Goal: Transaction & Acquisition: Purchase product/service

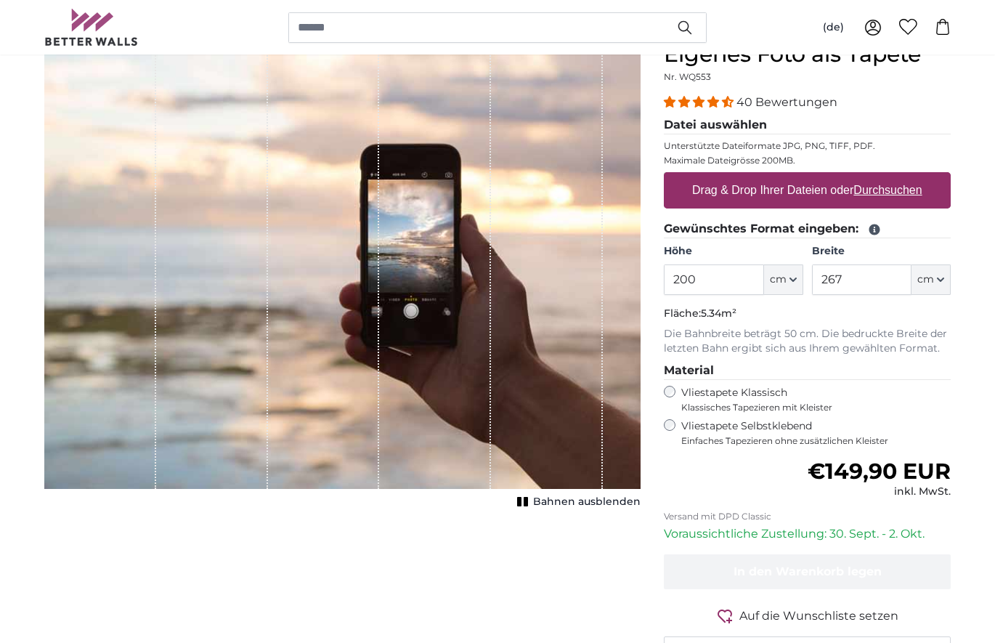
scroll to position [148, 0]
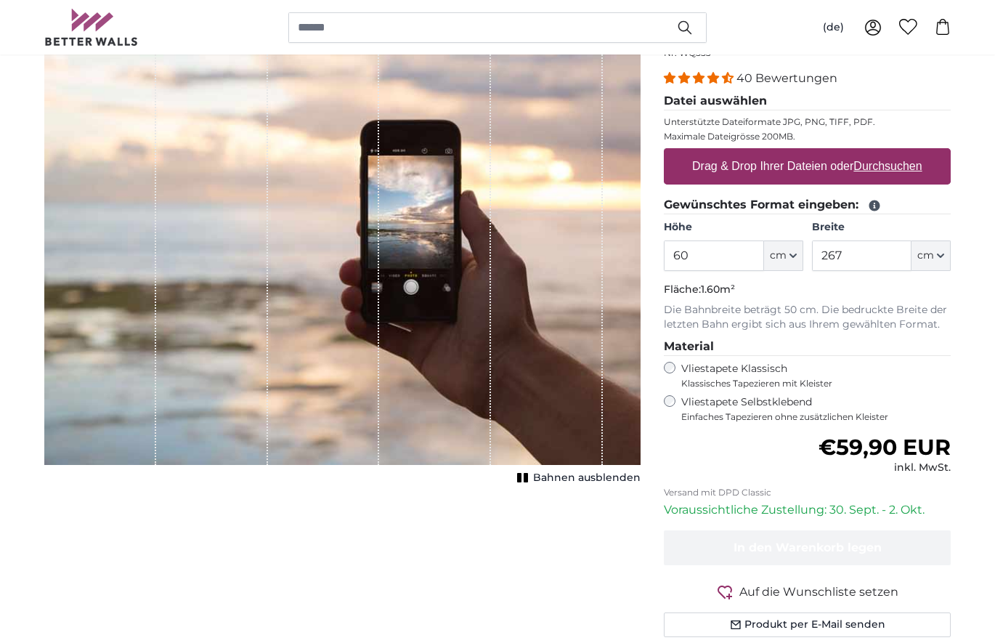
scroll to position [148, 0]
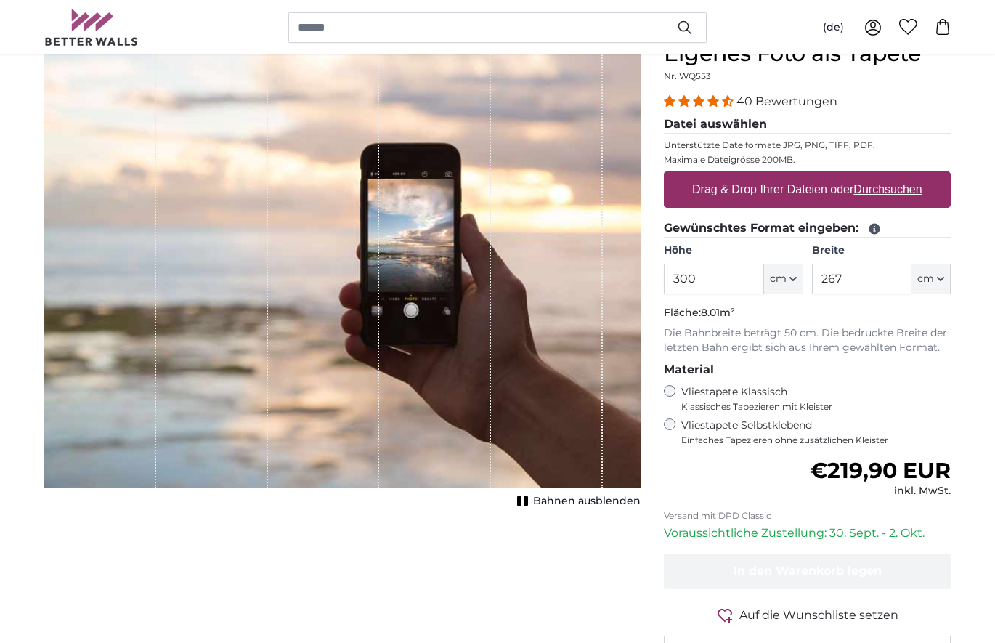
type input "300"
click at [843, 275] on input "267" at bounding box center [862, 279] width 100 height 31
type input "6"
type input "50"
click at [725, 292] on input "300" at bounding box center [714, 279] width 100 height 31
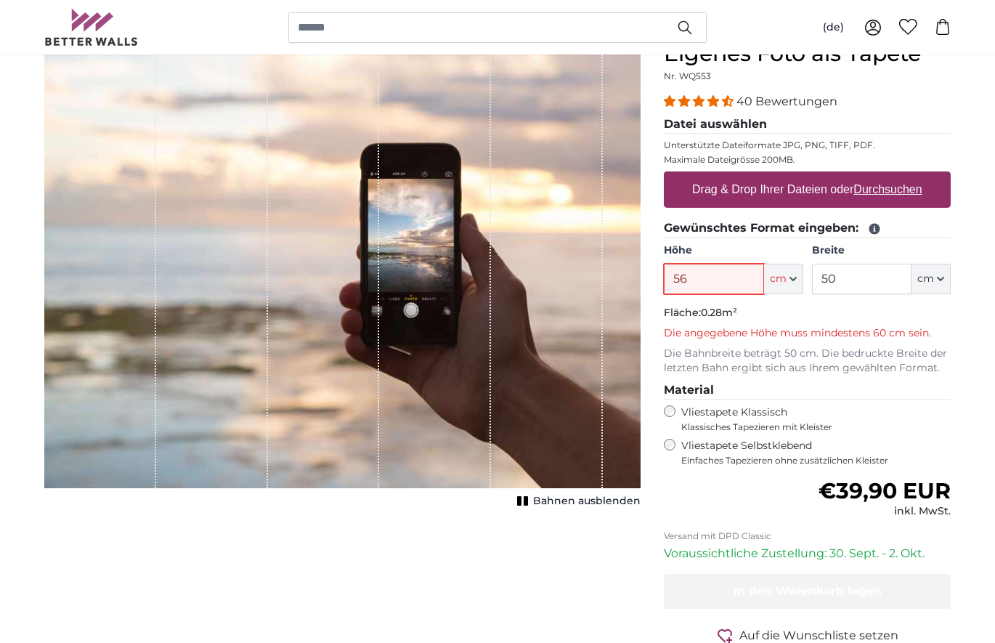
type input "5"
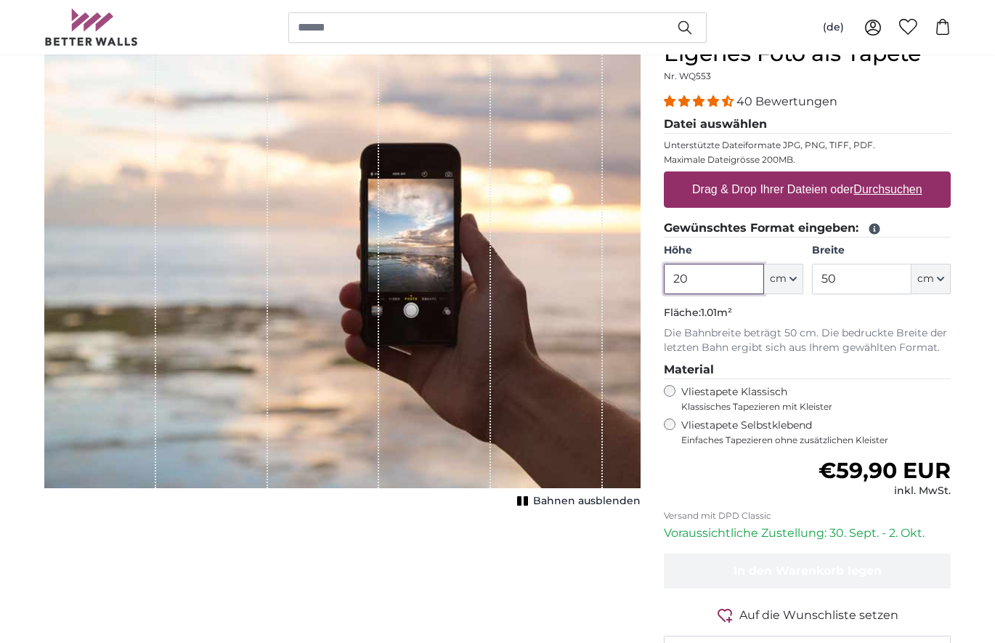
type input "2"
click at [678, 277] on input "400" at bounding box center [714, 279] width 100 height 31
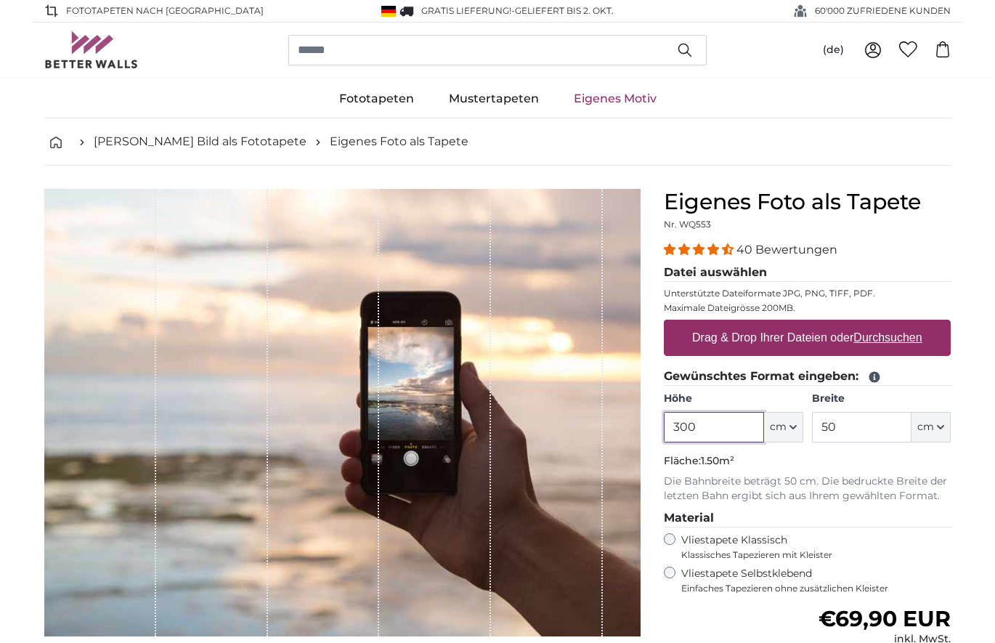
type input "300"
click at [132, 139] on link "[PERSON_NAME] Bild als Fototapete" at bounding box center [200, 141] width 213 height 17
click at [910, 338] on u "Durchsuchen" at bounding box center [888, 337] width 68 height 12
click at [910, 324] on input "Drag & Drop Ihrer Dateien oder Durchsuchen" at bounding box center [807, 322] width 287 height 4
type input "**********"
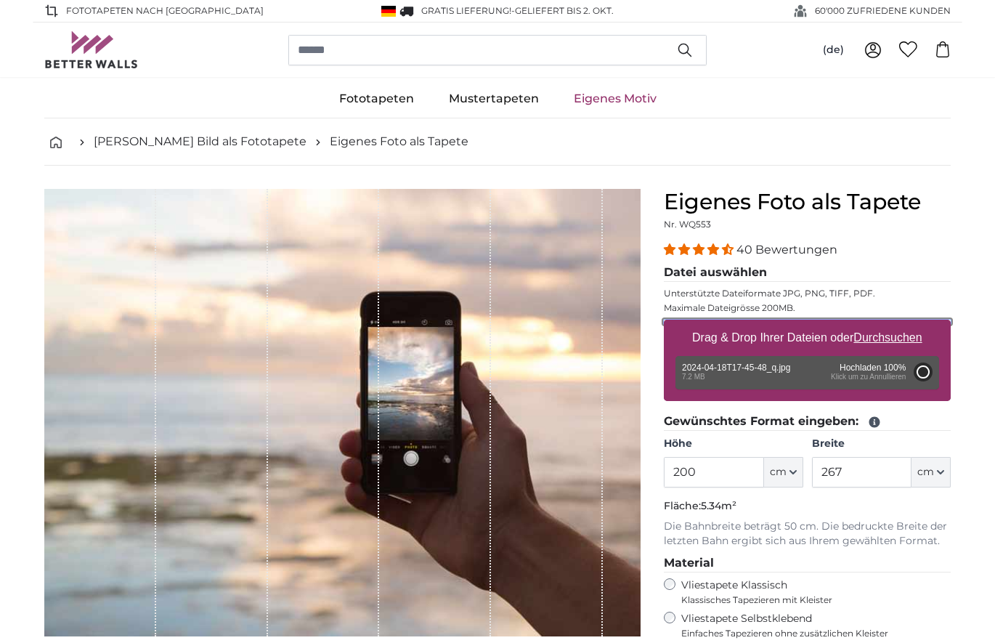
type input "1630"
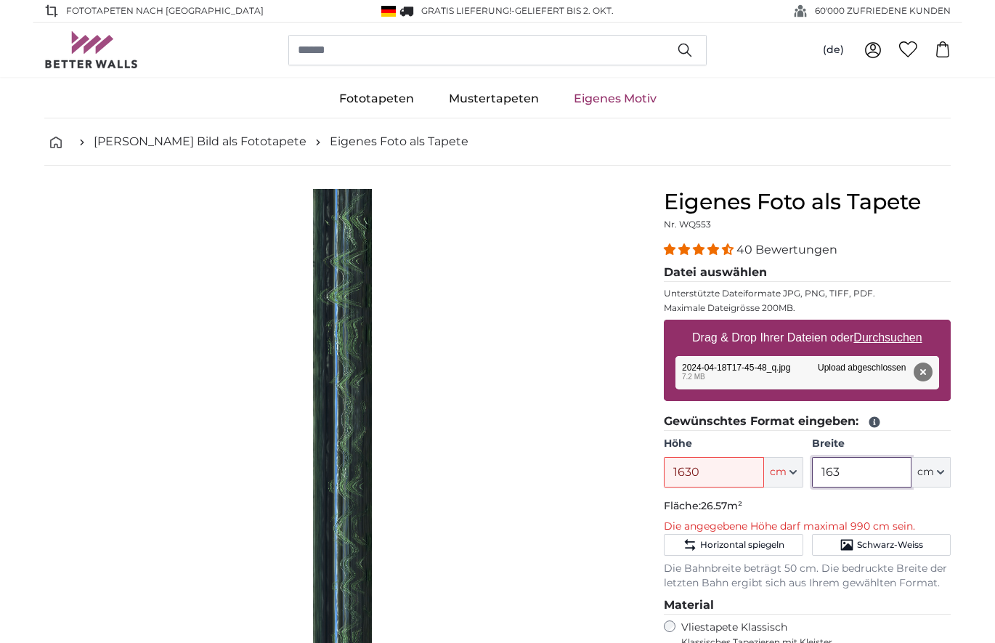
drag, startPoint x: 851, startPoint y: 471, endPoint x: 647, endPoint y: 486, distance: 203.9
click at [812, 486] on input "163" at bounding box center [862, 472] width 100 height 31
type input "50"
click at [719, 475] on input "1630" at bounding box center [714, 472] width 100 height 31
type input "0"
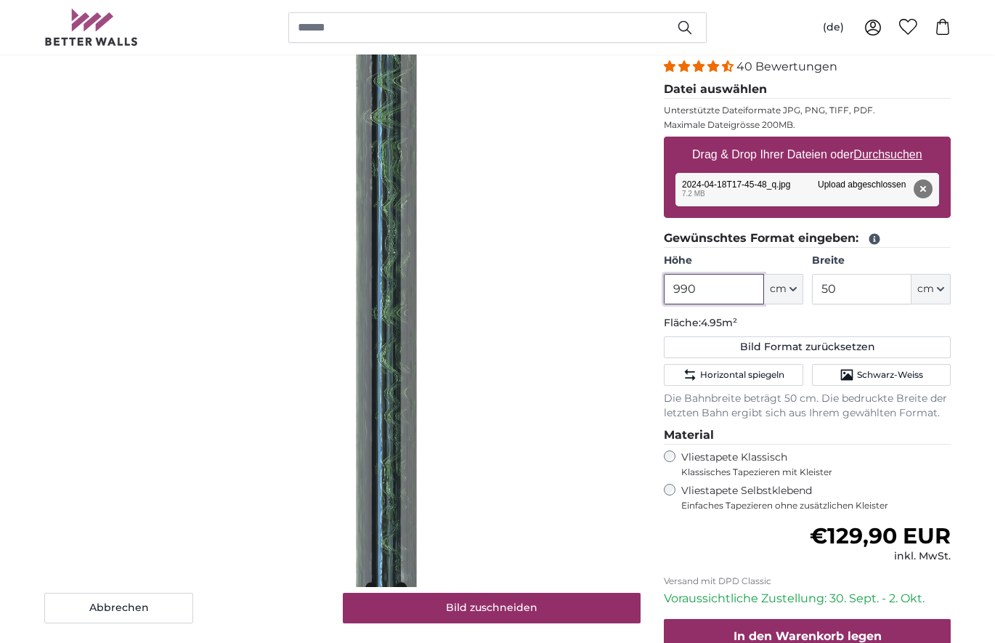
scroll to position [222, 0]
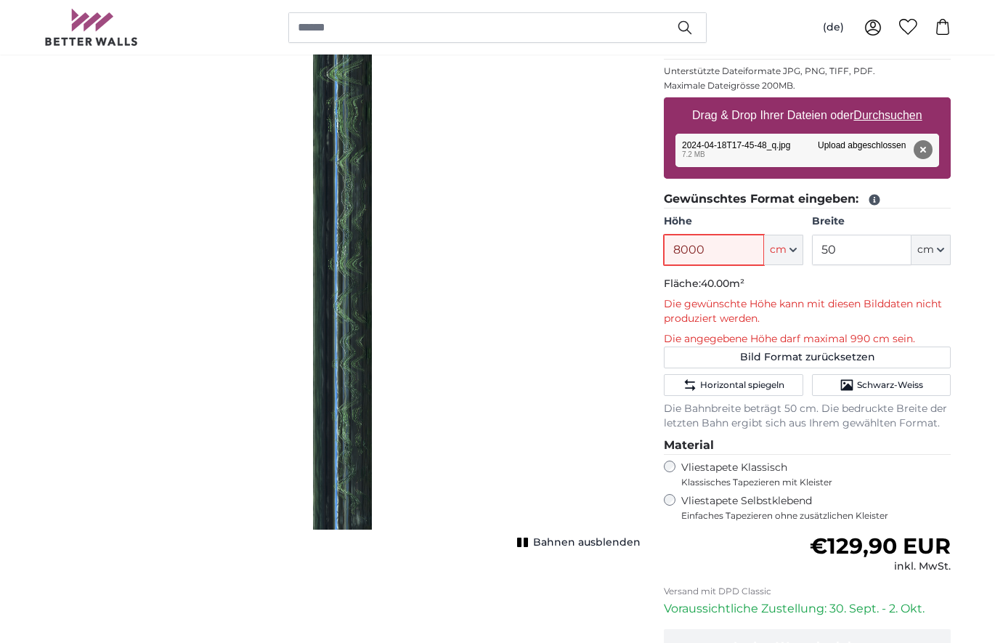
type input "800"
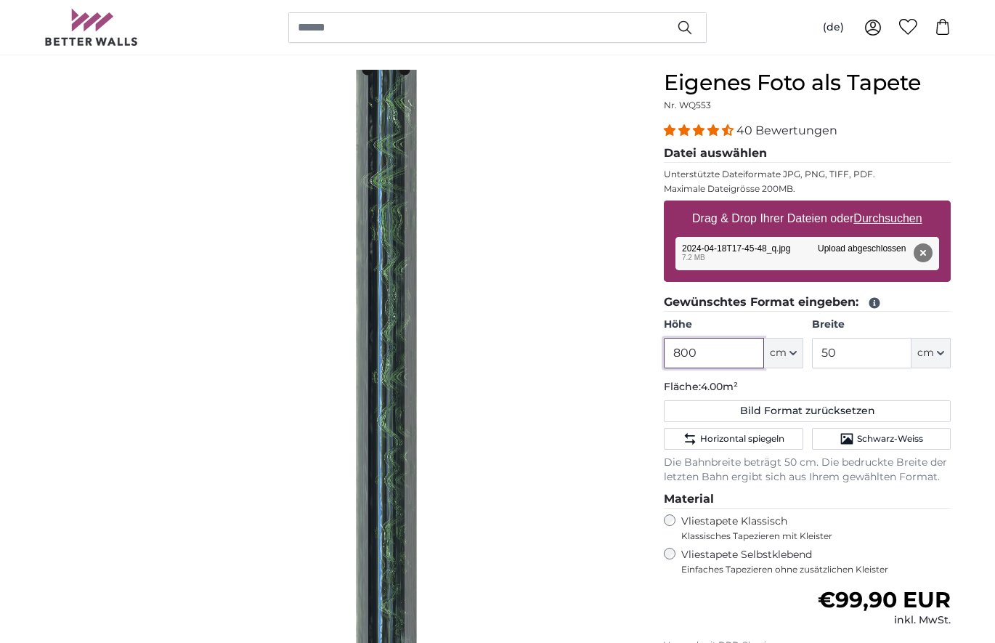
scroll to position [148, 0]
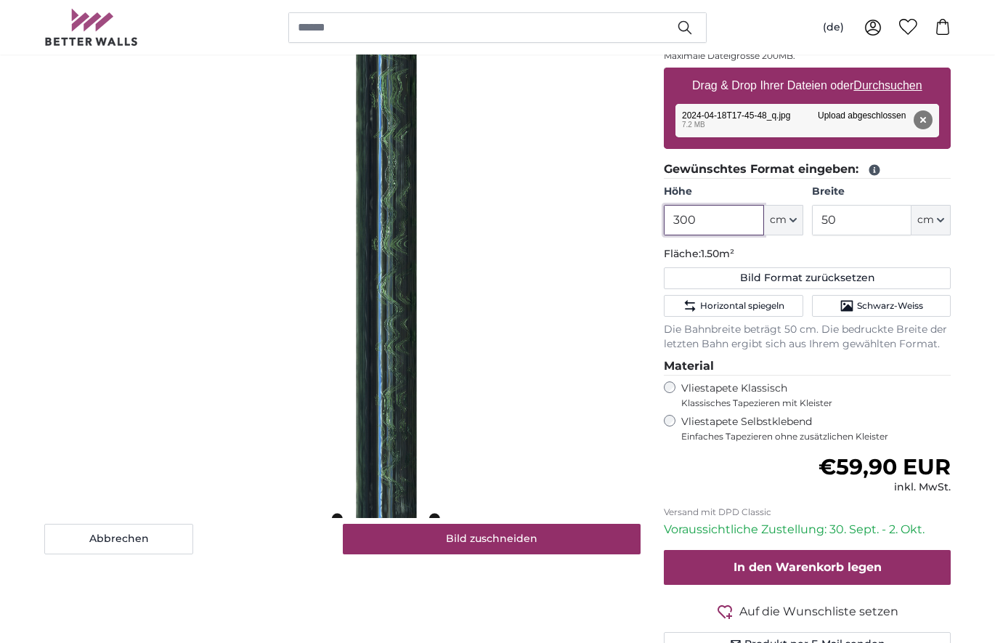
scroll to position [296, 0]
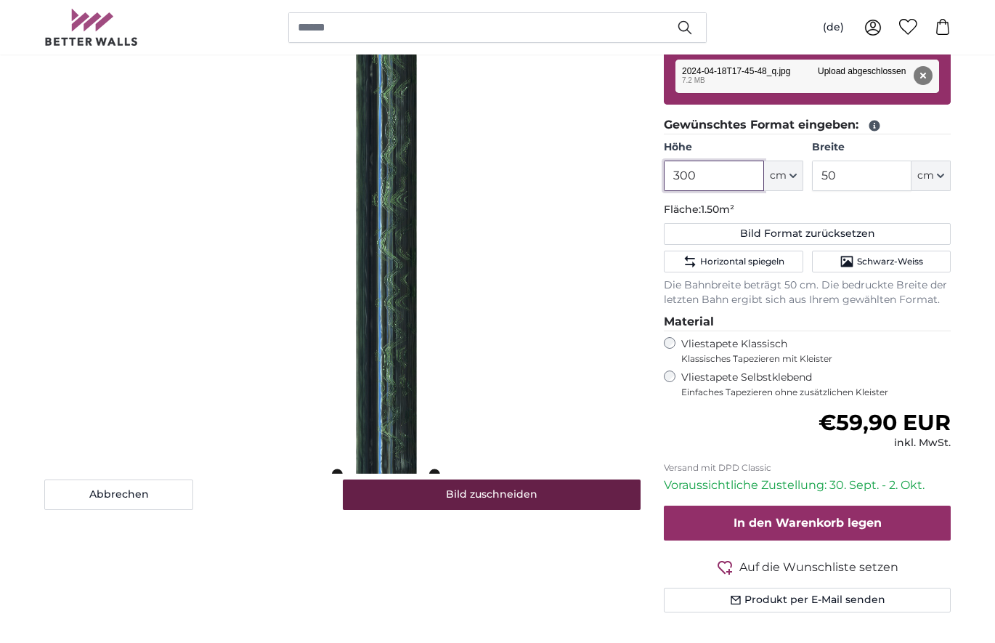
type input "300"
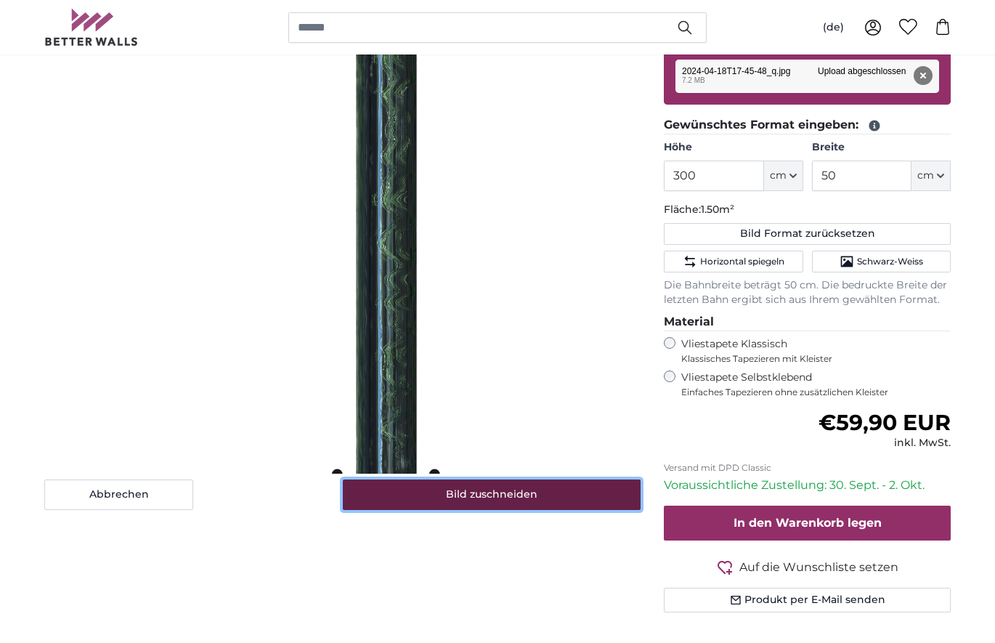
click at [482, 495] on button "Bild zuschneiden" at bounding box center [492, 494] width 299 height 31
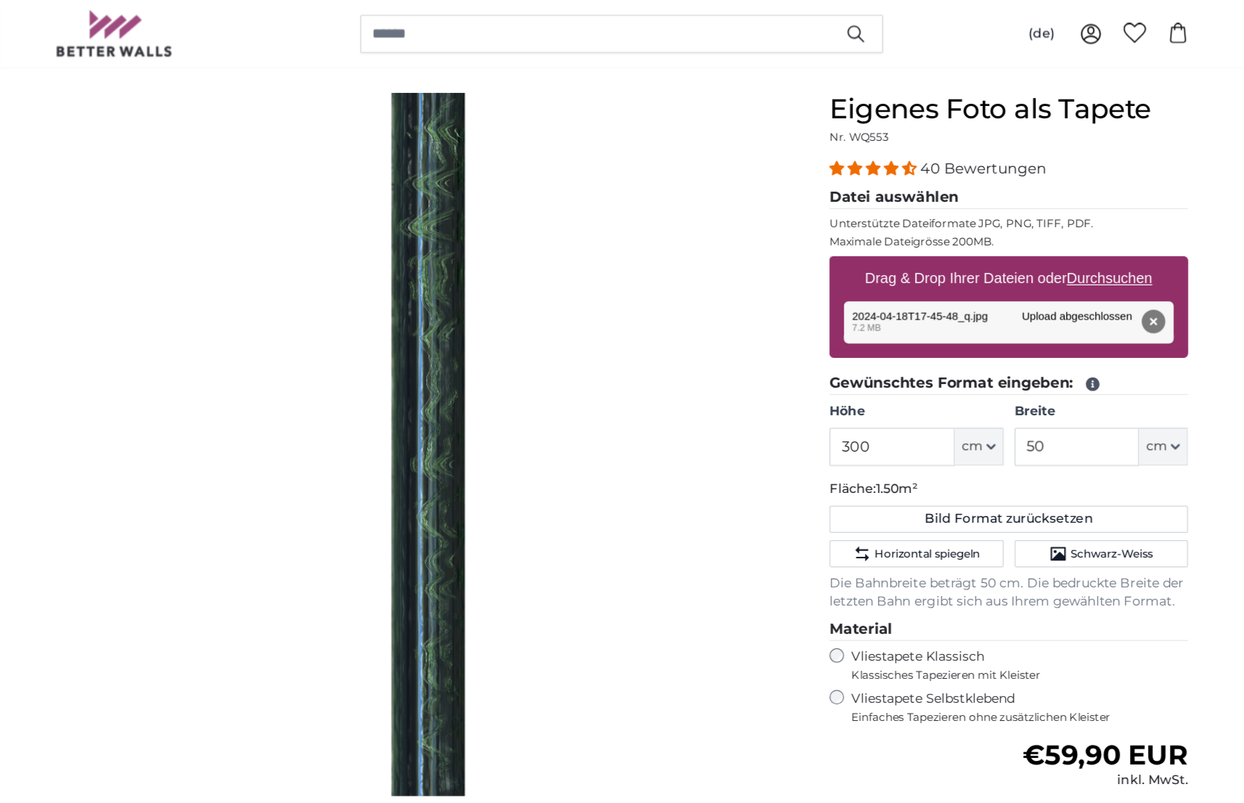
scroll to position [0, 0]
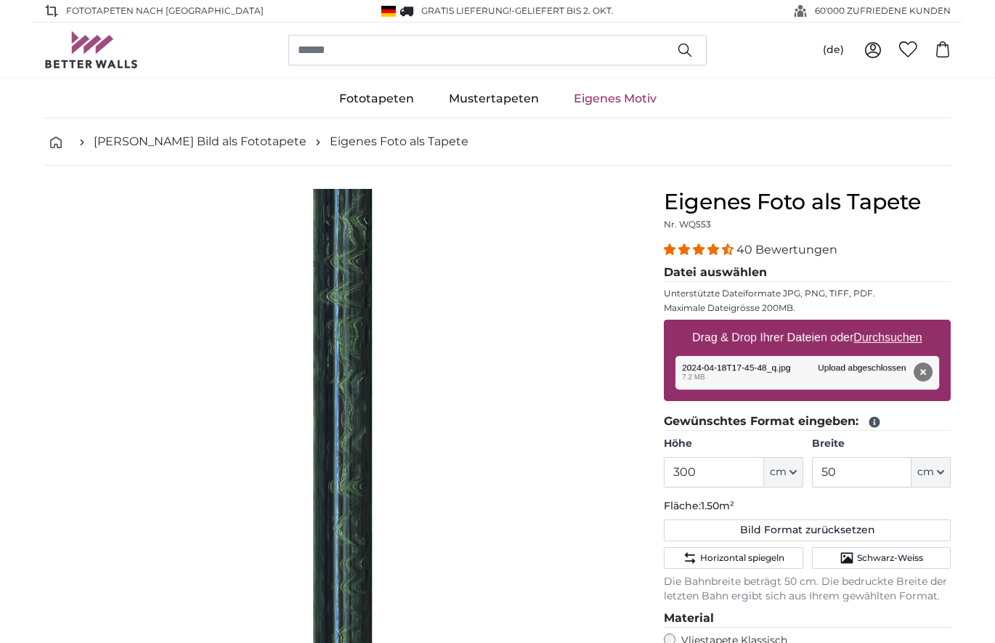
click at [333, 379] on div "1 of 1" at bounding box center [343, 470] width 94 height 563
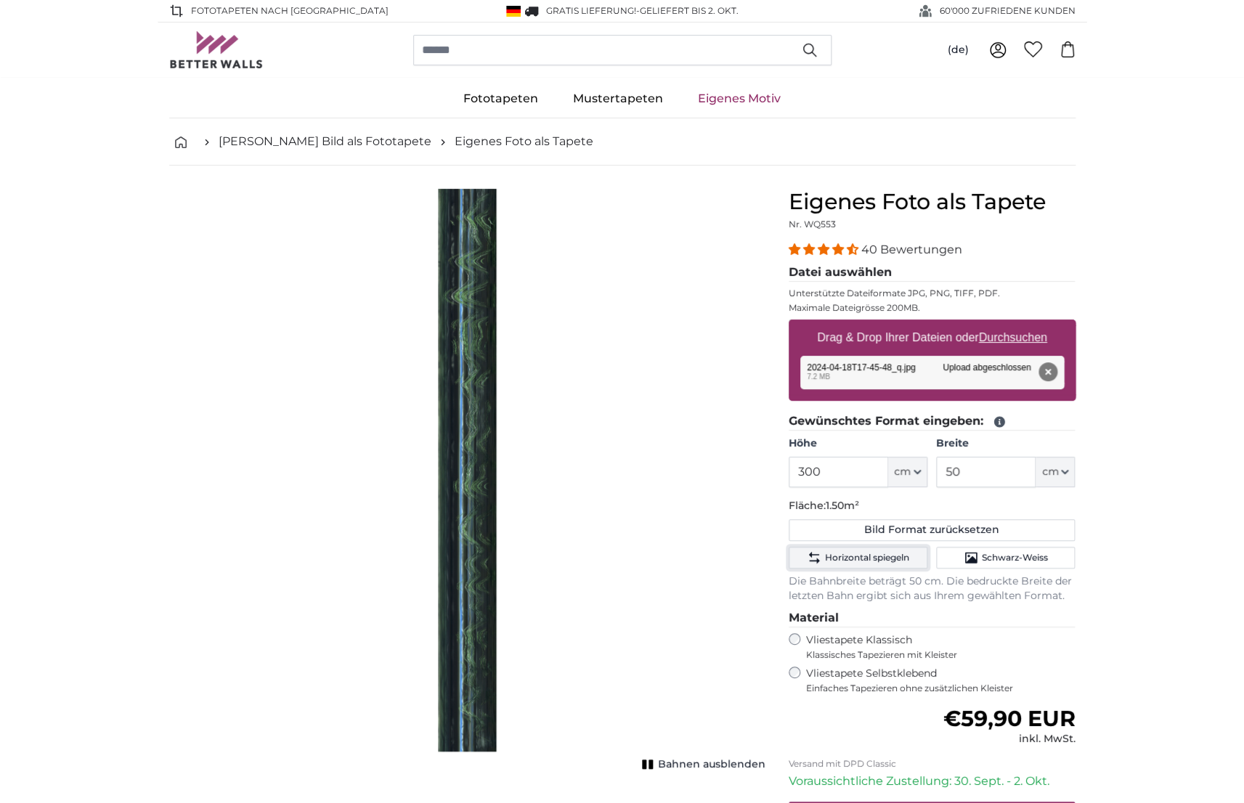
click at [885, 558] on span "Horizontal spiegeln" at bounding box center [866, 558] width 84 height 12
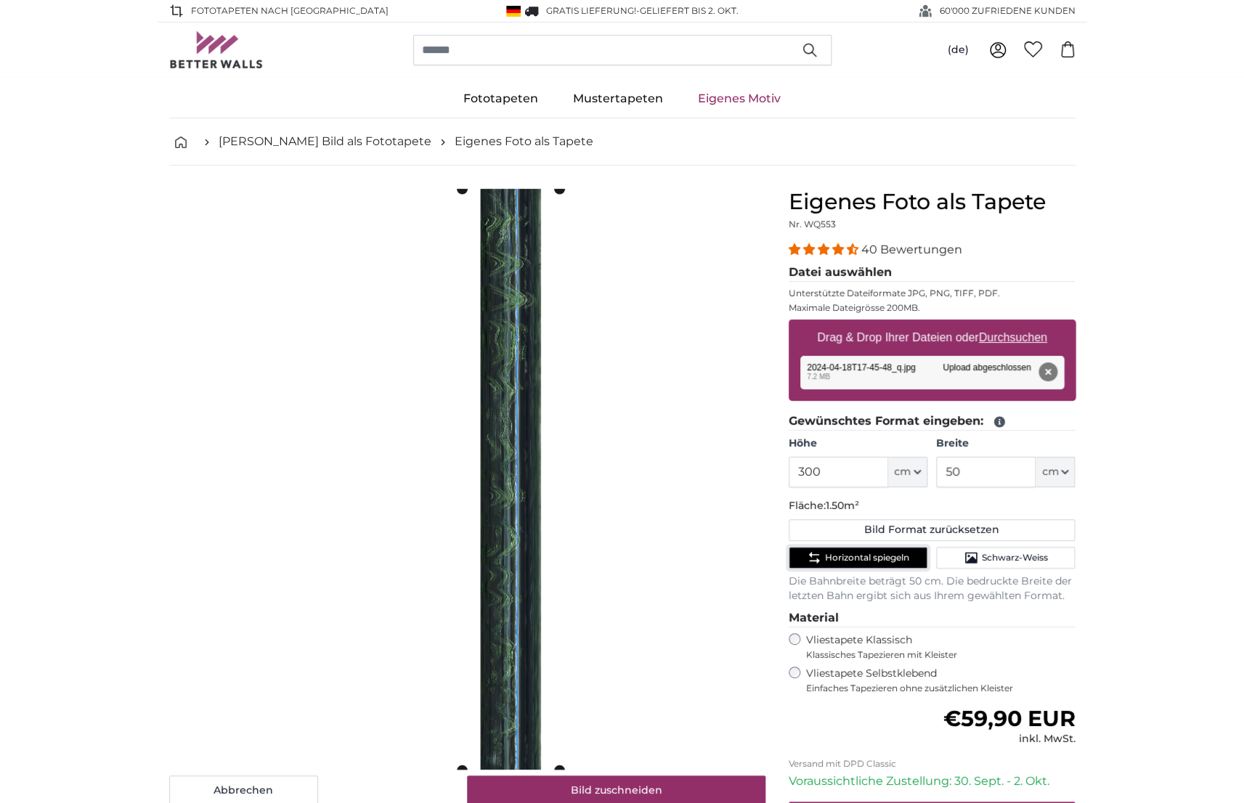
click at [885, 558] on span "Horizontal spiegeln" at bounding box center [866, 558] width 84 height 12
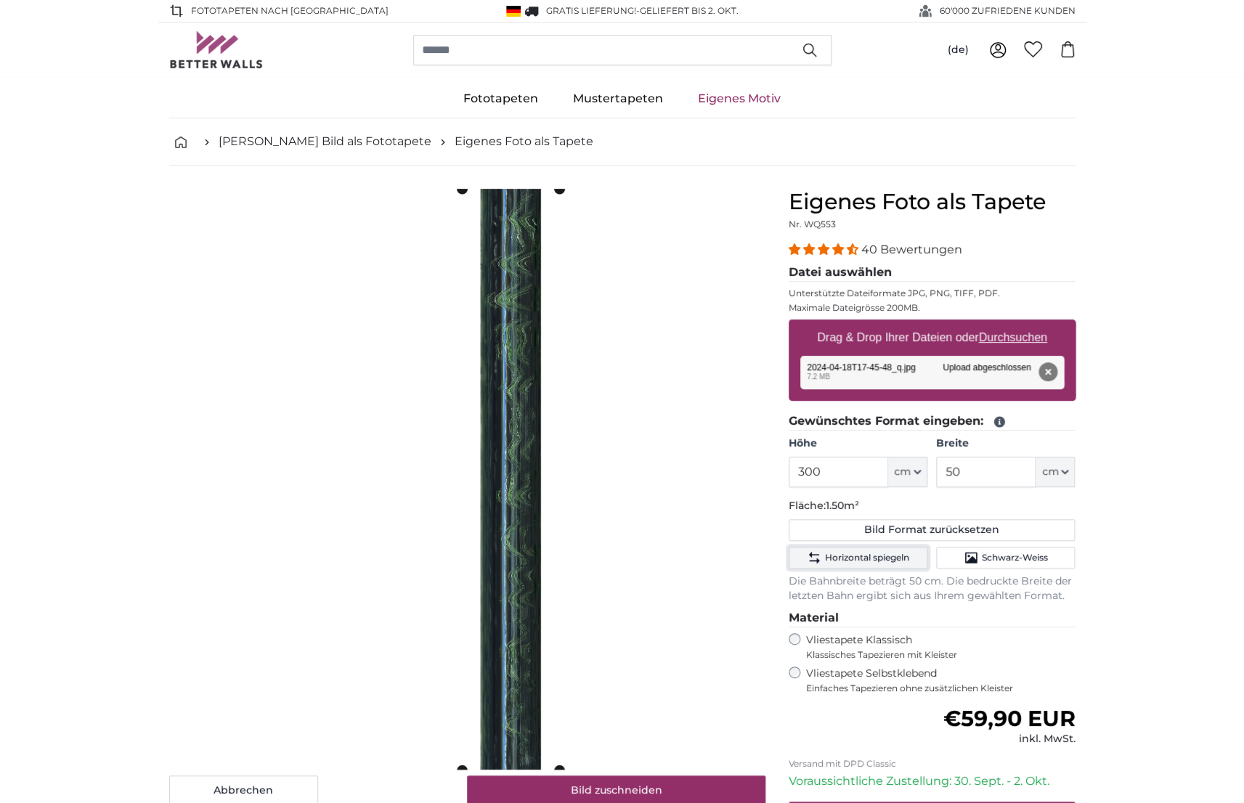
click at [885, 558] on span "Horizontal spiegeln" at bounding box center [866, 558] width 84 height 12
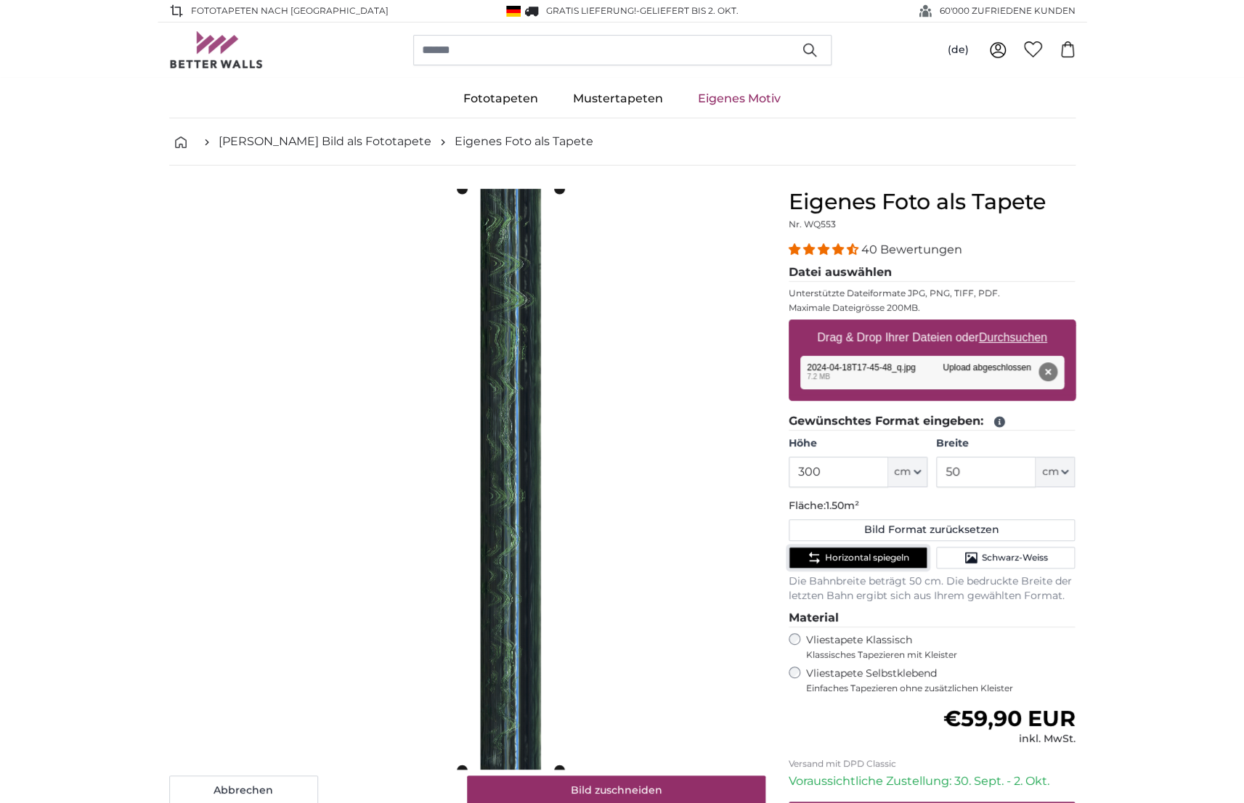
click at [885, 558] on span "Horizontal spiegeln" at bounding box center [866, 558] width 84 height 12
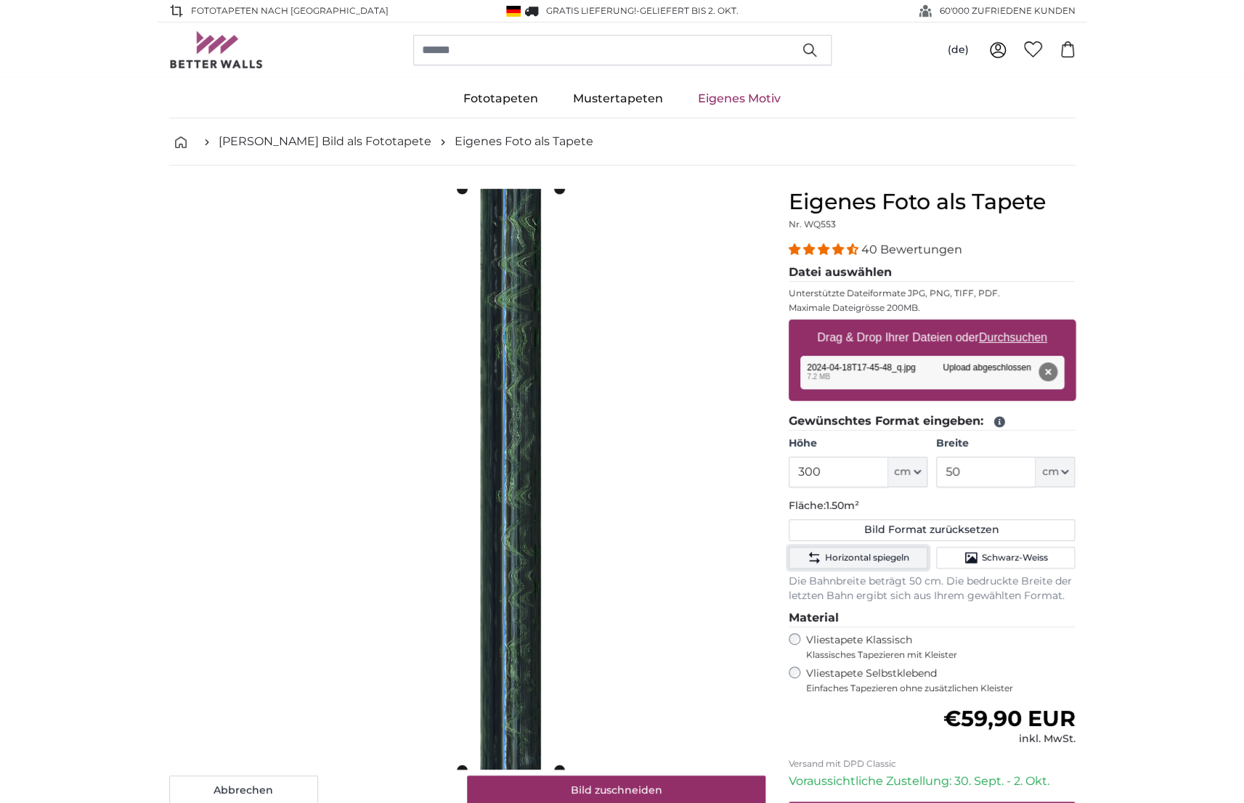
click at [885, 558] on span "Horizontal spiegeln" at bounding box center [866, 558] width 84 height 12
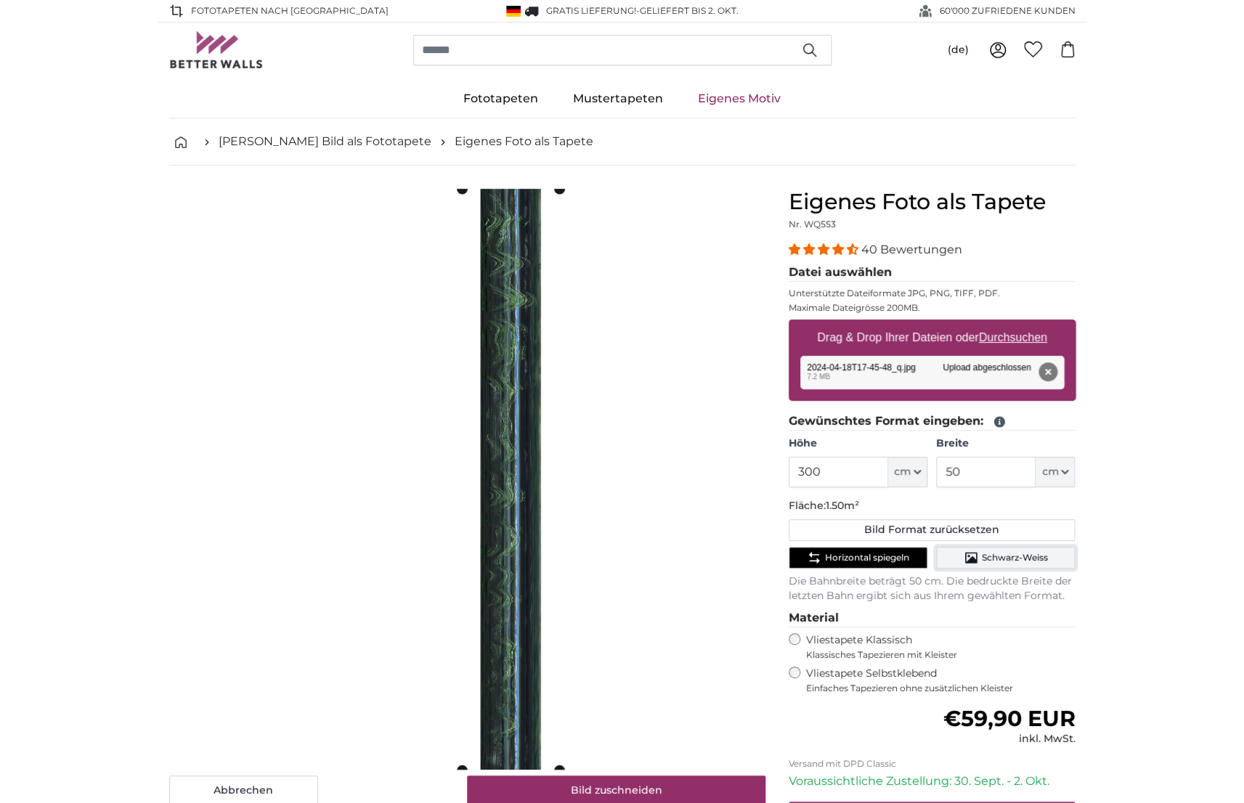
click at [970, 556] on icon "Schwarz-Weiss" at bounding box center [971, 558] width 12 height 11
